Goal: Answer question/provide support

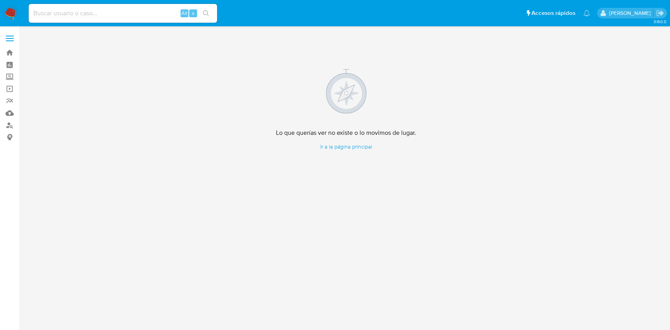
click at [7, 12] on img at bounding box center [10, 13] width 13 height 13
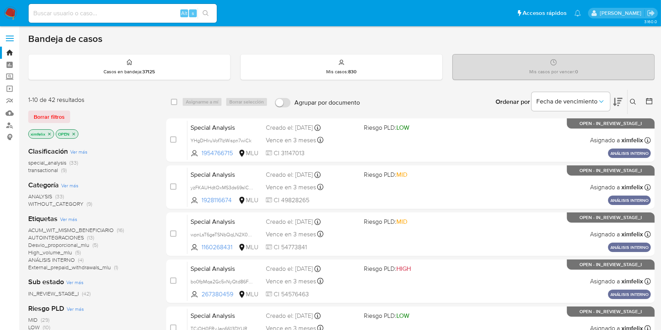
click at [68, 13] on input at bounding box center [123, 13] width 188 height 10
paste input "AC3JX76IH42lgZjjjABT0JpM"
type input "AC3JX76IH42lgZjjjABT0JpM"
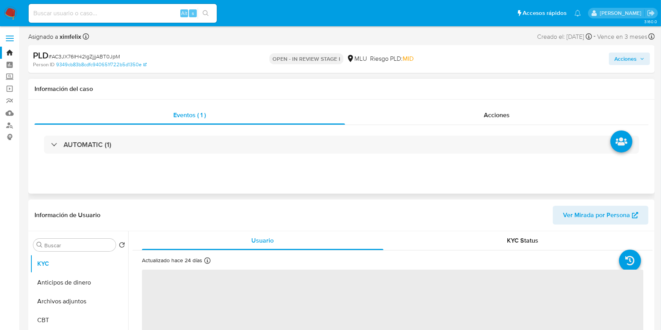
select select "10"
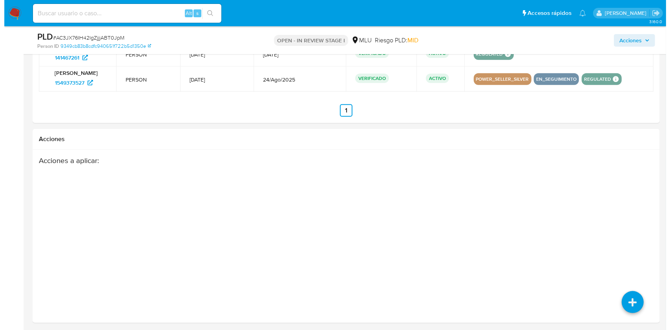
scroll to position [888, 0]
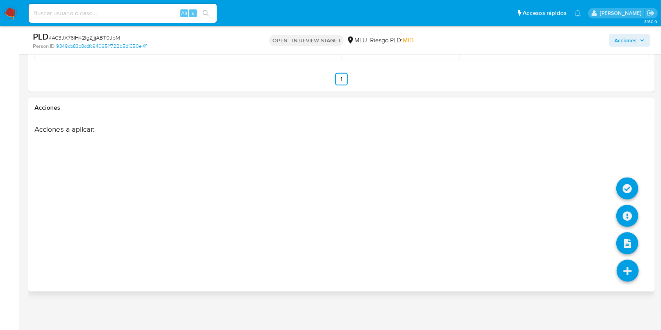
click at [625, 270] on icon at bounding box center [628, 271] width 22 height 22
click at [622, 216] on icon at bounding box center [628, 216] width 22 height 22
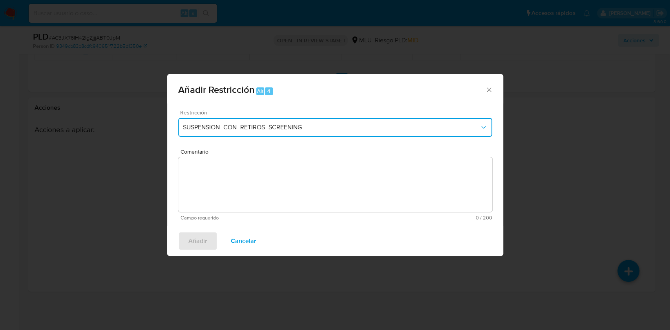
click at [381, 132] on button "SUSPENSION_CON_RETIROS_SCREENING" at bounding box center [335, 127] width 314 height 19
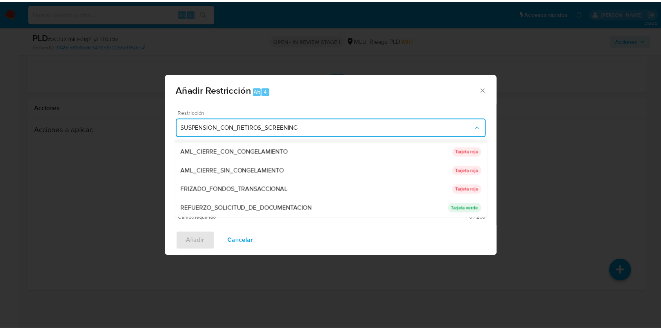
scroll to position [53, 0]
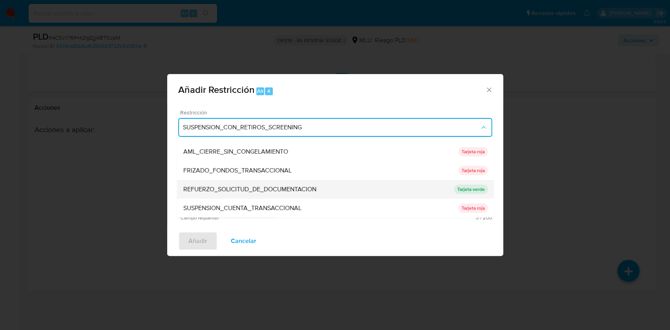
click at [338, 189] on div "REFUERZO_SOLICITUD_DE_DOCUMENTACION" at bounding box center [318, 189] width 271 height 19
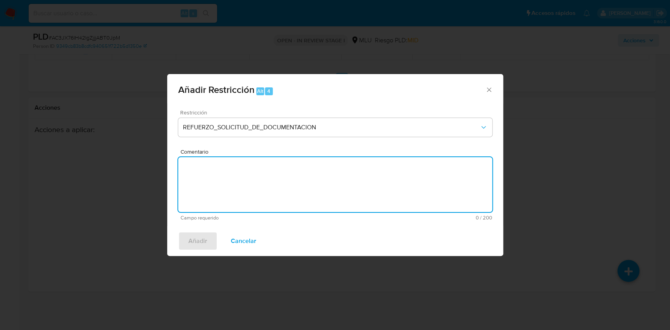
click at [317, 182] on textarea "Comentario" at bounding box center [335, 184] width 314 height 55
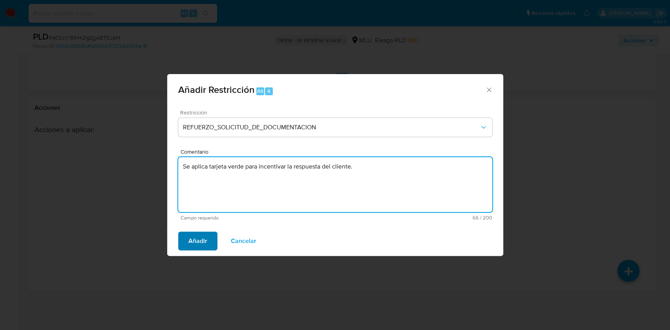
type textarea "Se aplica tarjeta verde para incentivar la respuesta del cliente."
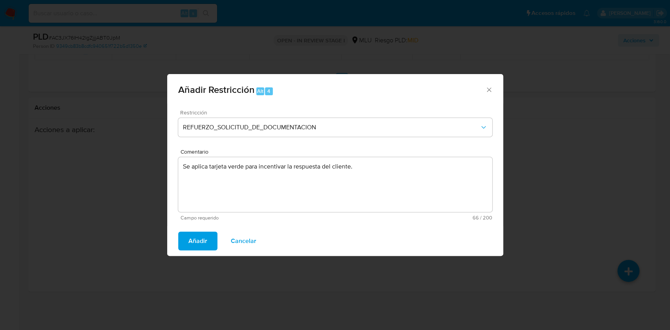
click at [197, 238] on span "Añadir" at bounding box center [197, 241] width 19 height 17
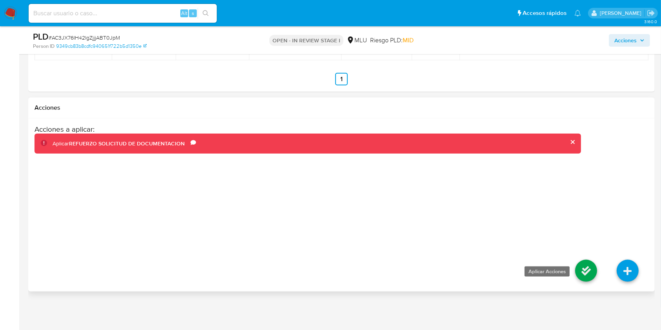
click at [591, 271] on icon at bounding box center [586, 271] width 22 height 22
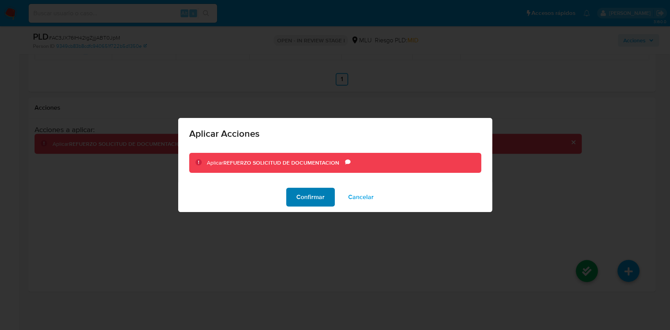
click at [320, 197] on span "Confirmar" at bounding box center [310, 197] width 28 height 17
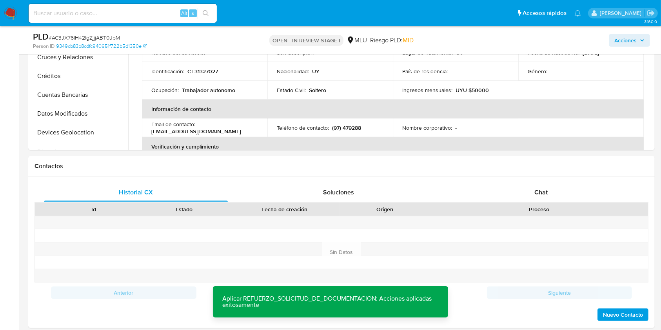
scroll to position [253, 0]
click at [526, 201] on div "Chat" at bounding box center [542, 193] width 184 height 19
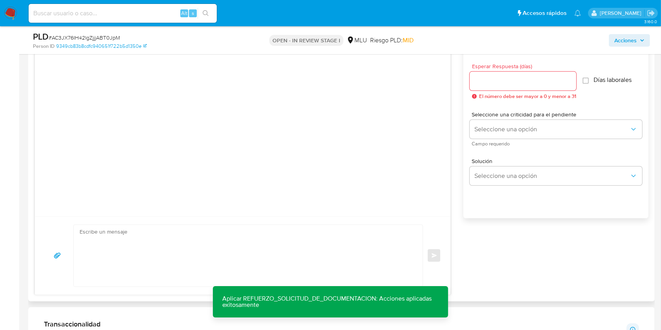
scroll to position [434, 0]
click at [270, 250] on textarea at bounding box center [246, 255] width 333 height 62
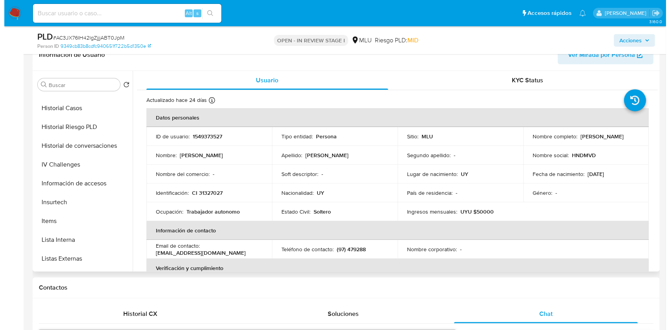
scroll to position [257, 0]
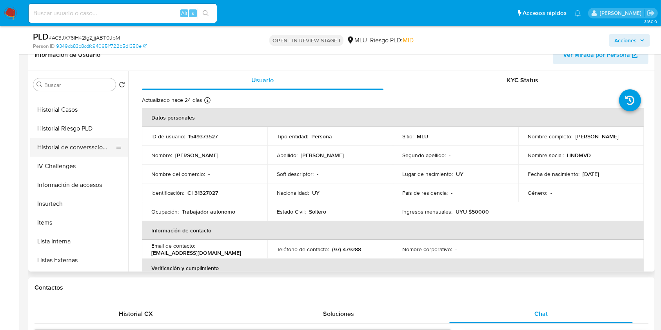
click at [78, 141] on button "Historial de conversaciones" at bounding box center [76, 147] width 92 height 19
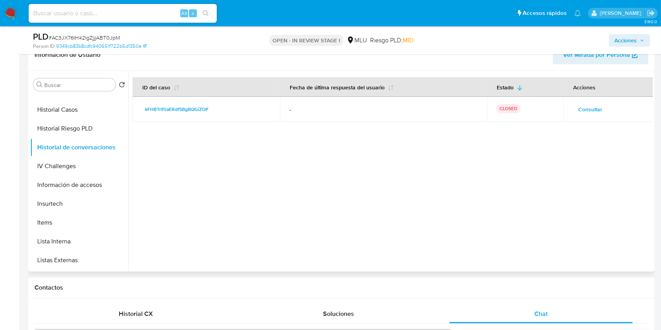
click at [588, 109] on span "Consultar" at bounding box center [591, 109] width 24 height 11
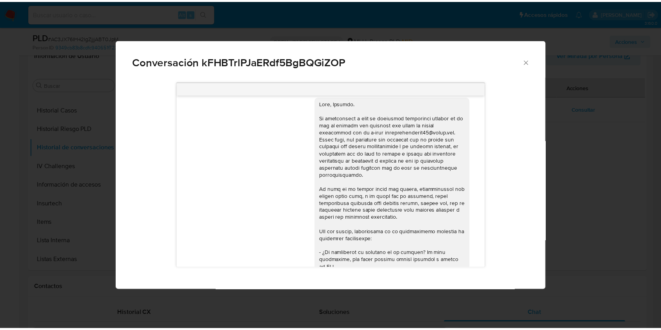
scroll to position [0, 0]
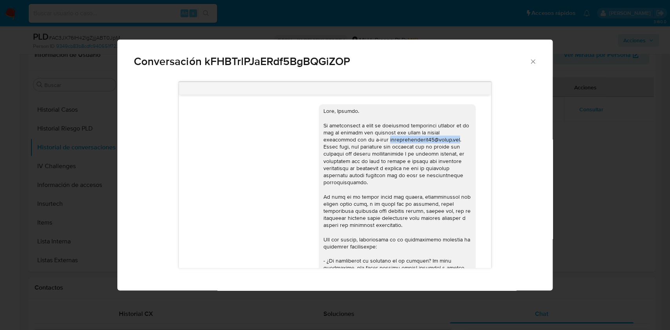
drag, startPoint x: 347, startPoint y: 141, endPoint x: 415, endPoint y: 139, distance: 68.7
click at [415, 139] on div "Comunicación" at bounding box center [397, 264] width 148 height 314
copy div "albertoiglesias81@gmail.com"
click at [619, 201] on div "Conversación kFHBTrlPJaERdf5BgBQGiZOP 28/07/2025 21:08:11 Hola, Alberto. Te con…" at bounding box center [335, 165] width 670 height 330
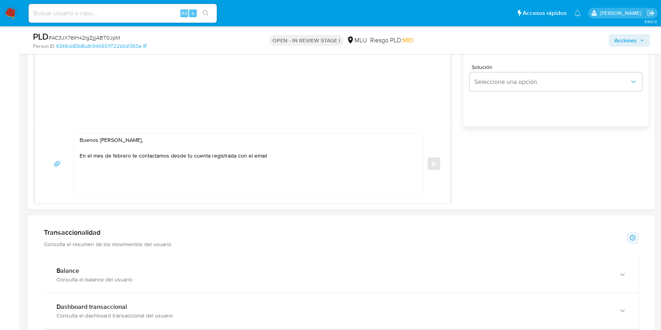
scroll to position [514, 0]
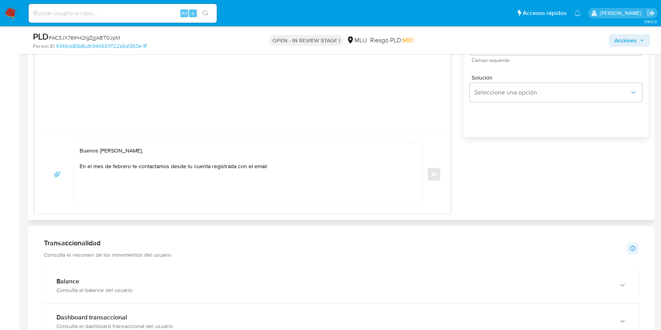
click at [335, 162] on textarea "Buenos días Alberto, En el mes de febrero te contactamos desde tu cuenta regist…" at bounding box center [246, 175] width 333 height 62
click at [324, 166] on textarea "Buenos días Alberto, En el mes de febrero te contactamos desde tu cuenta regist…" at bounding box center [246, 175] width 333 height 62
paste textarea "albertoiglesias81@gmail.com"
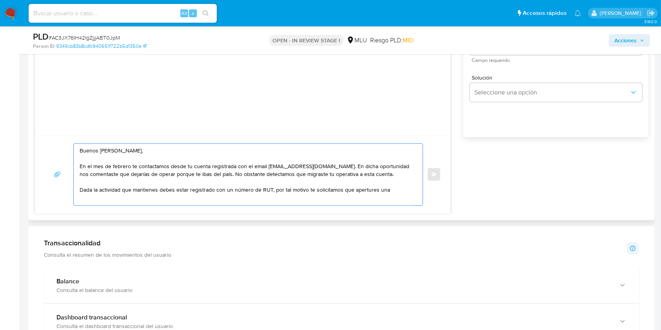
click at [359, 190] on textarea "Buenos días Alberto, En el mes de febrero te contactamos desde tu cuenta regist…" at bounding box center [246, 175] width 333 height 62
click at [357, 193] on textarea "Buenos días Alberto, En el mes de febrero te contactamos desde tu cuenta regist…" at bounding box center [246, 175] width 333 height 62
click at [368, 191] on textarea "Buenos días Alberto, En el mes de febrero te contactamos desde tu cuenta regist…" at bounding box center [246, 175] width 333 height 62
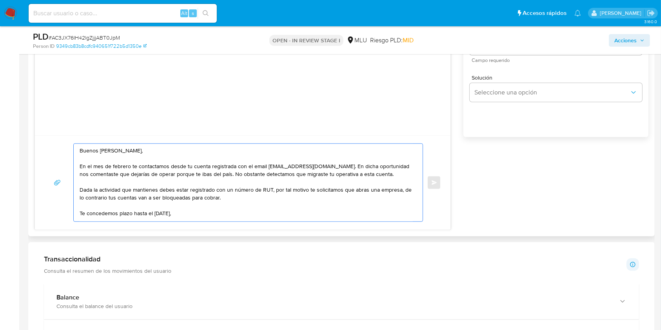
paste textarea "una vez cumplido el plazo nos pondremos en contacto contigo nuevamente, en caso…"
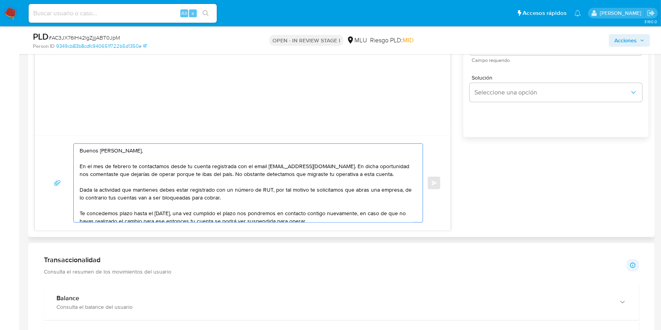
scroll to position [13, 0]
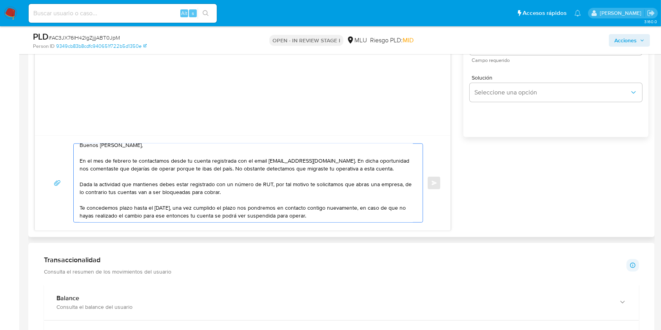
click at [138, 210] on textarea "Buenos días Alberto, En el mes de febrero te contactamos desde tu cuenta regist…" at bounding box center [246, 183] width 333 height 78
click at [365, 211] on textarea "Buenos días Alberto, En el mes de febrero te contactamos desde tu cuenta regist…" at bounding box center [246, 183] width 333 height 78
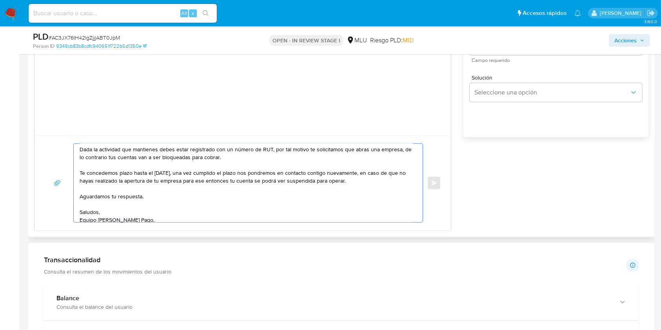
scroll to position [33, 0]
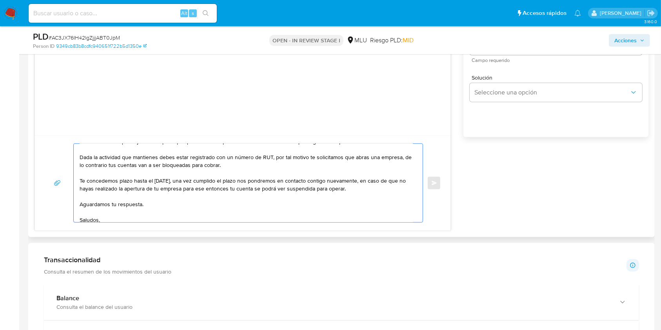
drag, startPoint x: 235, startPoint y: 167, endPoint x: 399, endPoint y: 160, distance: 163.7
click at [399, 160] on textarea "Buenos días Alberto, En el mes de febrero te contactamos desde tu cuenta regist…" at bounding box center [246, 183] width 333 height 78
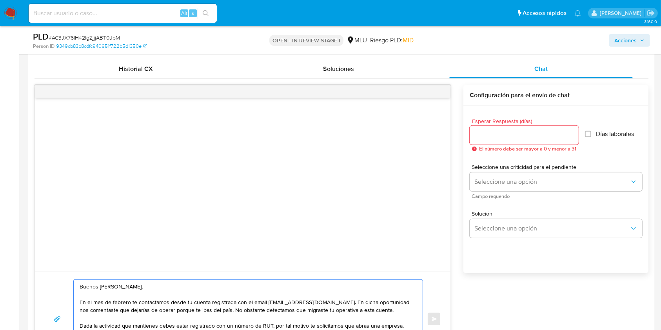
scroll to position [379, 0]
type textarea "Buenos días Alberto, En el mes de febrero te contactamos desde tu cuenta regist…"
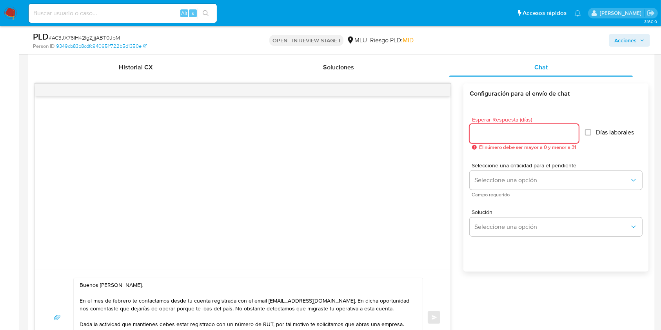
click at [515, 137] on input "Esperar Respuesta (días)" at bounding box center [524, 134] width 109 height 10
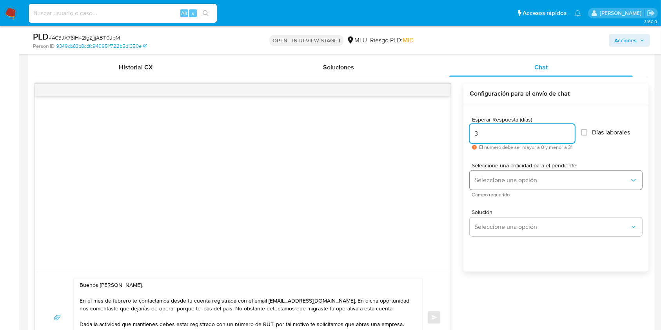
type input "3"
click at [506, 174] on button "Seleccione una opción" at bounding box center [556, 180] width 173 height 19
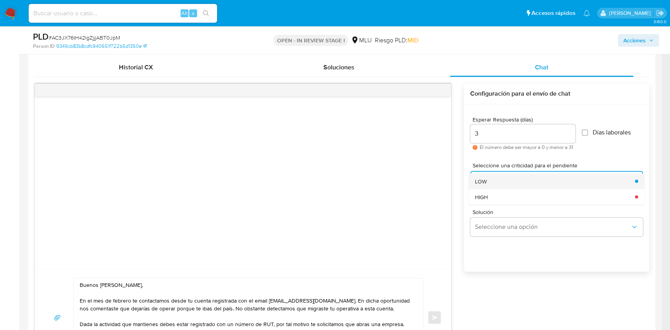
click at [496, 178] on div "LOW" at bounding box center [552, 181] width 155 height 16
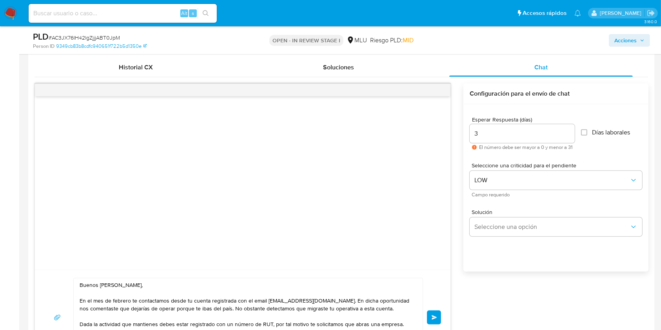
scroll to position [489, 0]
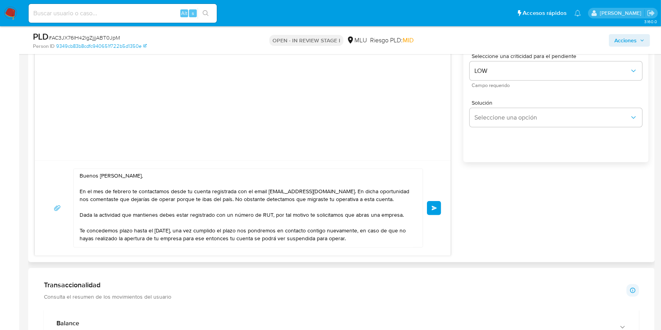
click at [430, 209] on button "Enviar" at bounding box center [434, 208] width 14 height 14
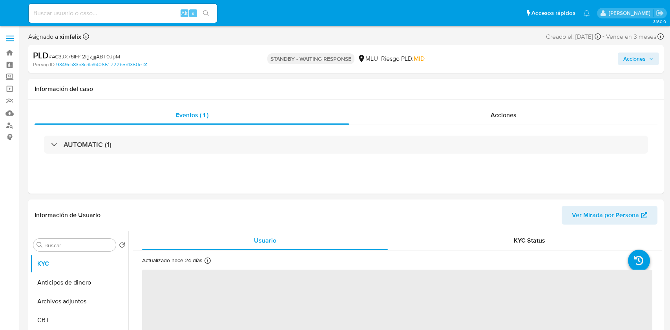
select select "10"
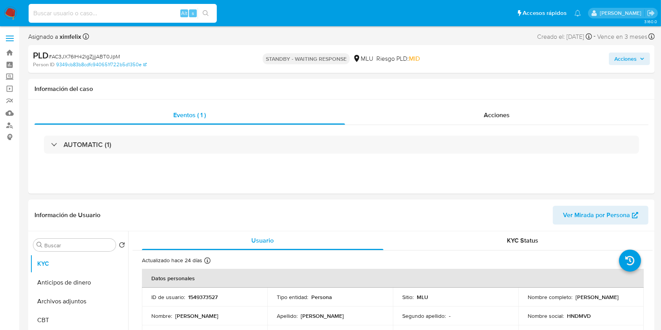
click at [96, 17] on input at bounding box center [123, 13] width 188 height 10
paste input "bo0fpMqa2Gc5xNyQtd86FEqE"
type input "bo0fpMqa2Gc5xNyQtd86FEqE"
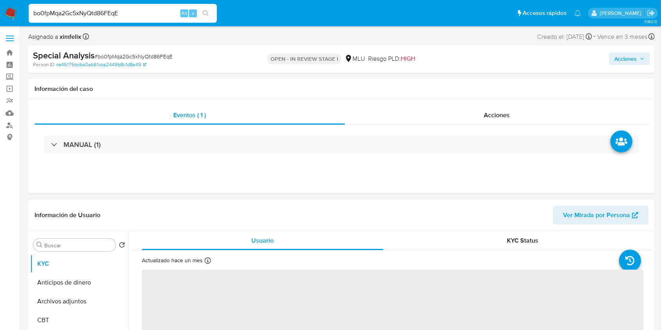
select select "10"
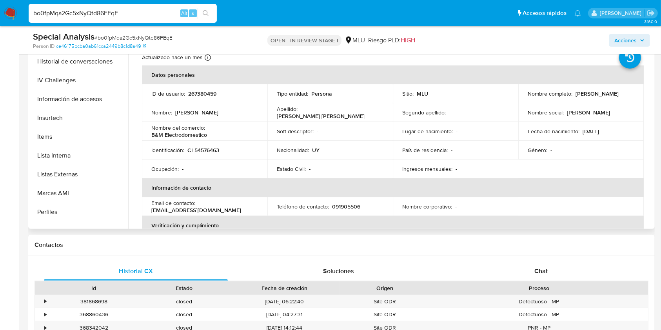
scroll to position [350, 0]
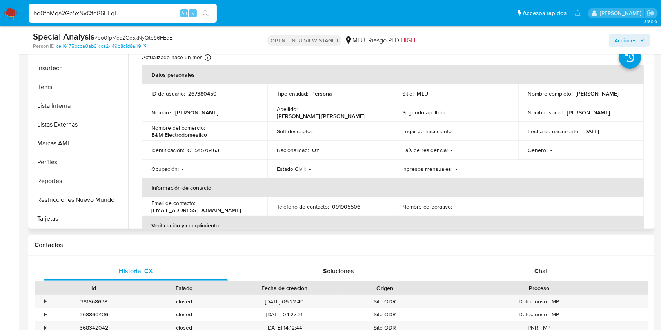
click at [208, 94] on p "267380459" at bounding box center [202, 93] width 28 height 7
copy p "267380459"
drag, startPoint x: 603, startPoint y: 97, endPoint x: 522, endPoint y: 97, distance: 80.8
click at [522, 97] on td "Nombre completo : [PERSON_NAME]" at bounding box center [582, 93] width 126 height 19
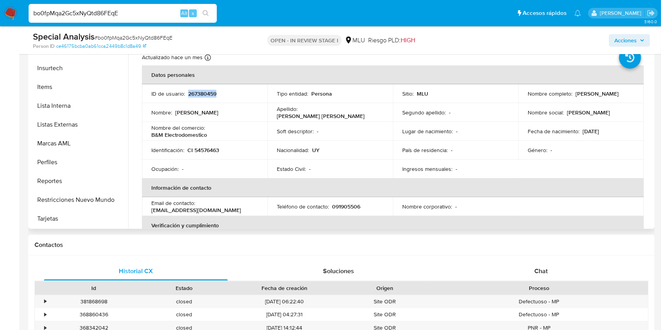
copy p "[PERSON_NAME]"
click at [202, 151] on p "CI 54576463" at bounding box center [204, 150] width 32 height 7
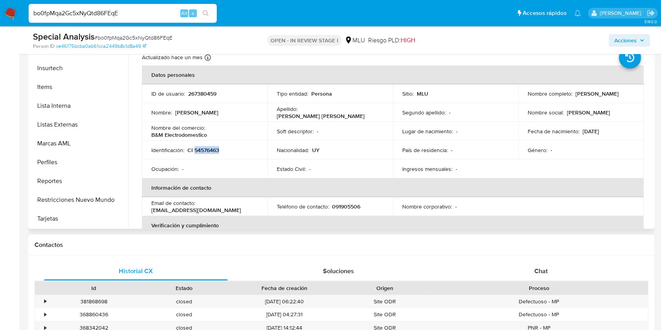
copy p "54576463"
